Goal: Transaction & Acquisition: Purchase product/service

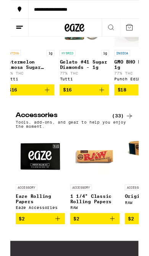
scroll to position [0, 126]
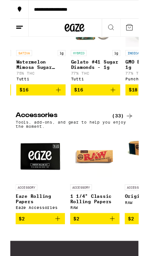
click at [104, 81] on p "Gelato #41 Sugar Diamonds - 1g" at bounding box center [98, 75] width 57 height 12
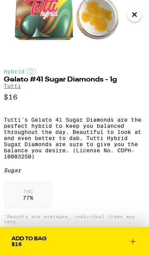
scroll to position [89, 0]
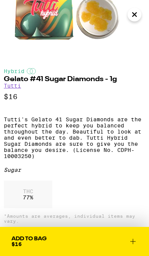
click at [134, 14] on icon "Close" at bounding box center [135, 15] width 4 height 4
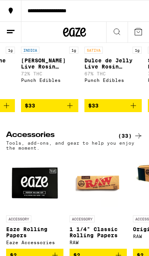
scroll to position [0, 2208]
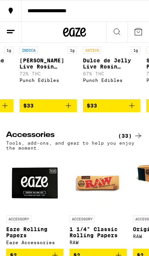
click at [68, 110] on icon "Add to bag" at bounding box center [68, 105] width 9 height 9
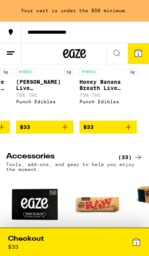
scroll to position [0, 2465]
click at [105, 91] on p "Honey Banana Breath Live Rosin Badder - 1g" at bounding box center [108, 85] width 57 height 12
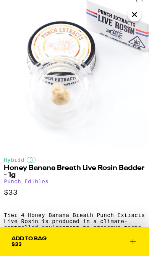
click at [133, 11] on icon "Close" at bounding box center [134, 14] width 9 height 11
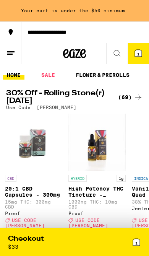
click at [137, 99] on icon at bounding box center [138, 97] width 9 height 9
click at [49, 75] on link "SALE" at bounding box center [47, 74] width 21 height 9
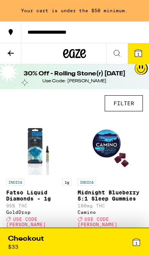
click at [134, 96] on button "FILTER" at bounding box center [124, 103] width 38 height 16
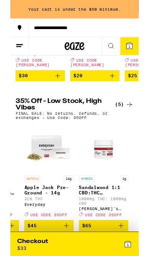
scroll to position [0, 180]
click at [144, 117] on div "35% Off - Low Stock, High Vibes (5) FINAL SALE: No returns, refunds, or exchang…" at bounding box center [74, 126] width 149 height 25
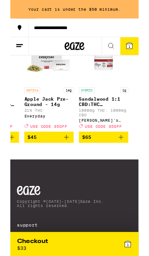
scroll to position [276, 0]
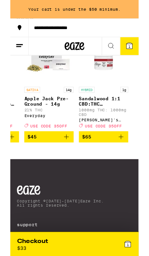
click at [106, 81] on img "Open page for Sandalwood 1:1 CBD:THC Transdermal Cream - 1000mg from Mary's Med…" at bounding box center [108, 68] width 57 height 57
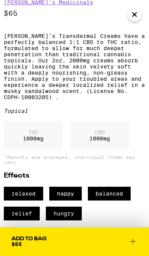
scroll to position [195, 0]
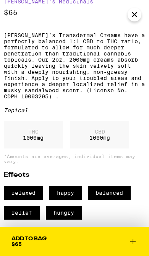
click at [134, 240] on icon at bounding box center [132, 241] width 9 height 9
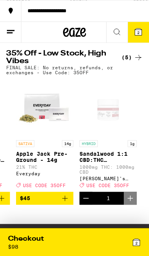
scroll to position [215, 0]
click at [131, 62] on div "(5)" at bounding box center [132, 57] width 21 height 9
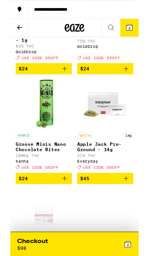
scroll to position [129, 0]
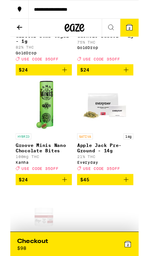
click at [68, 87] on button "$24" at bounding box center [38, 81] width 65 height 13
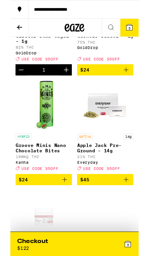
click at [134, 86] on icon "Add to bag" at bounding box center [134, 80] width 9 height 9
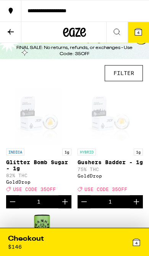
scroll to position [0, 0]
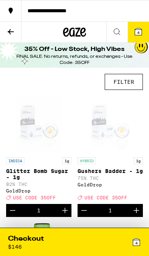
click at [6, 30] on button at bounding box center [10, 32] width 21 height 21
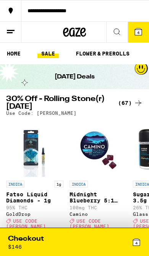
click at [137, 106] on icon at bounding box center [138, 102] width 9 height 9
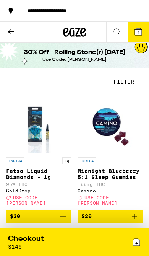
click at [127, 86] on button "FILTER" at bounding box center [124, 82] width 38 height 16
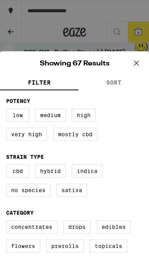
click at [49, 233] on label "Concentrates" at bounding box center [31, 226] width 51 height 13
click at [0, 0] on input "Concentrates" at bounding box center [0, 0] width 0 height 0
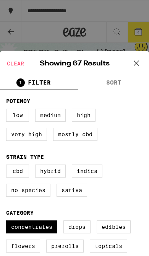
checkbox input "true"
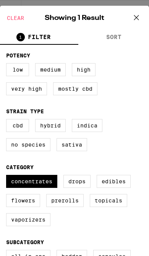
scroll to position [49, 0]
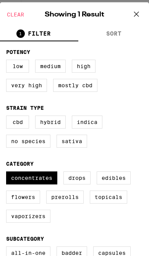
click at [124, 203] on label "Topicals" at bounding box center [108, 196] width 37 height 13
click at [0, 0] on input "Topicals" at bounding box center [0, 0] width 0 height 0
checkbox input "true"
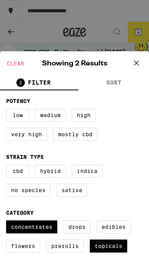
click at [136, 62] on icon at bounding box center [136, 63] width 5 height 5
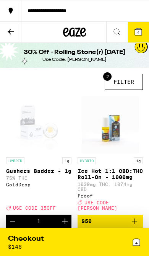
click at [57, 236] on div "Checkout $ 146" at bounding box center [41, 242] width 67 height 16
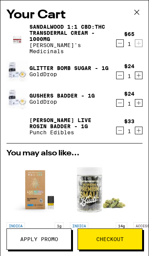
click at [48, 240] on span "Apply Promo" at bounding box center [39, 238] width 38 height 5
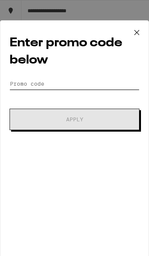
click at [109, 89] on input "Promo Code" at bounding box center [75, 83] width 130 height 11
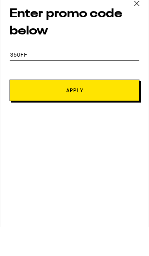
type input "35off"
click at [106, 109] on button "Apply" at bounding box center [75, 119] width 130 height 21
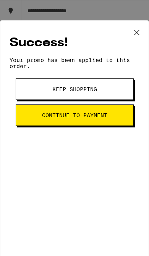
click at [137, 35] on icon at bounding box center [136, 32] width 11 height 11
